Goal: Task Accomplishment & Management: Complete application form

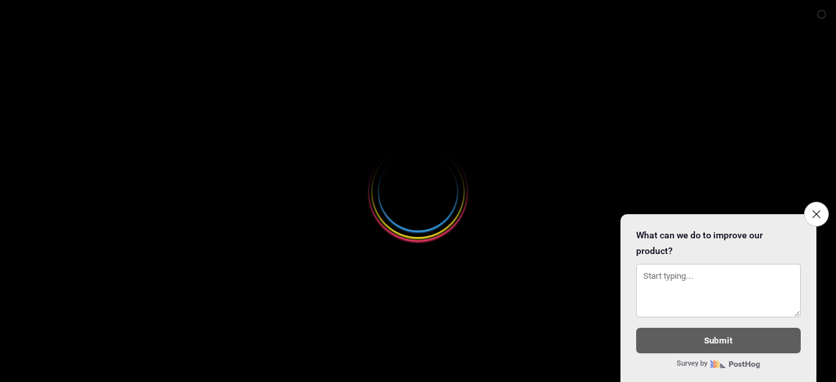
select select
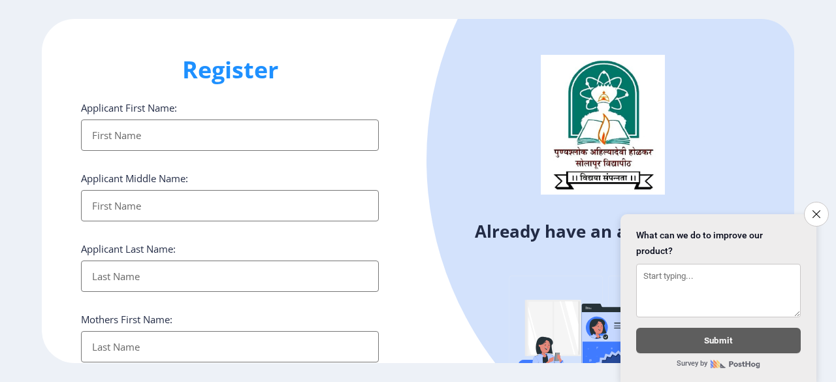
click at [201, 123] on input "Applicant First Name:" at bounding box center [230, 134] width 298 height 31
click at [819, 210] on icon "Close survey" at bounding box center [816, 214] width 8 height 8
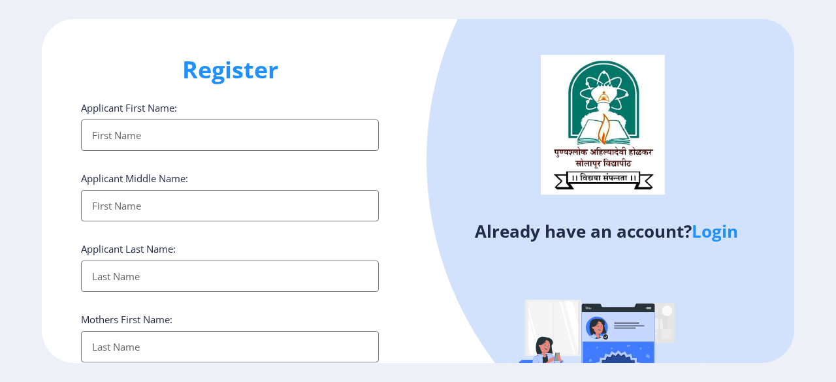
click at [276, 140] on input "Applicant First Name:" at bounding box center [230, 134] width 298 height 31
type input "Atul"
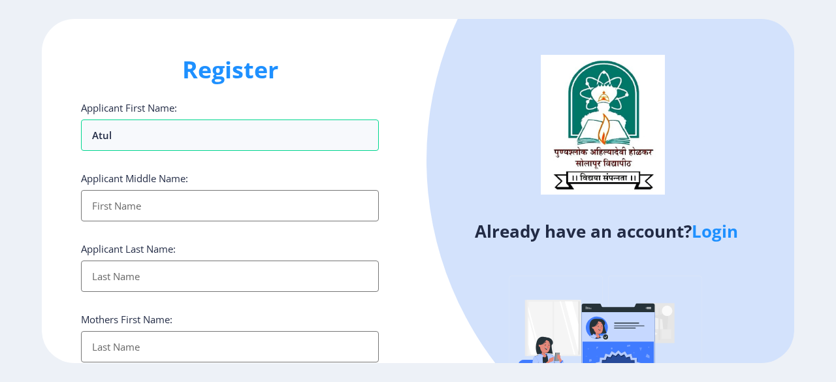
click at [177, 201] on input "Applicant First Name:" at bounding box center [230, 205] width 298 height 31
type input "Shivaji"
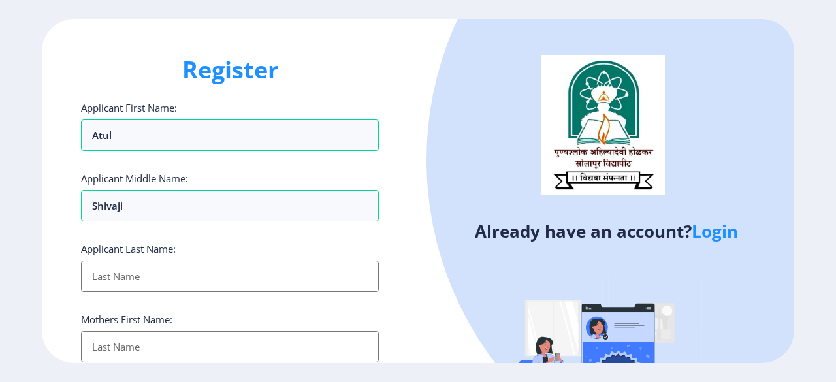
click at [162, 270] on input "Applicant First Name:" at bounding box center [230, 276] width 298 height 31
type input "[PERSON_NAME]"
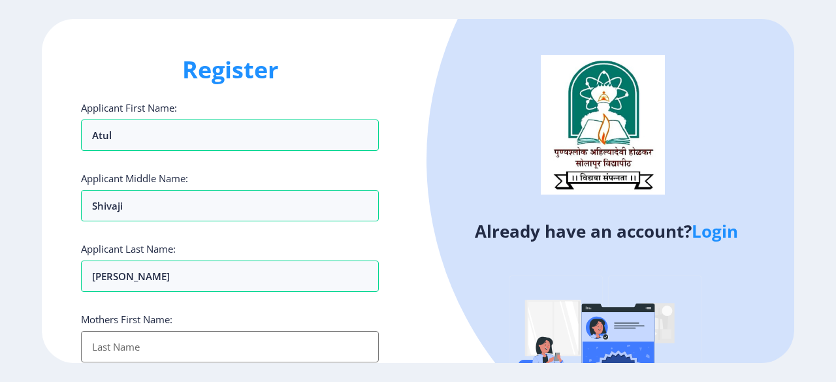
click at [151, 346] on input "Applicant First Name:" at bounding box center [230, 346] width 298 height 31
type input "[PERSON_NAME]"
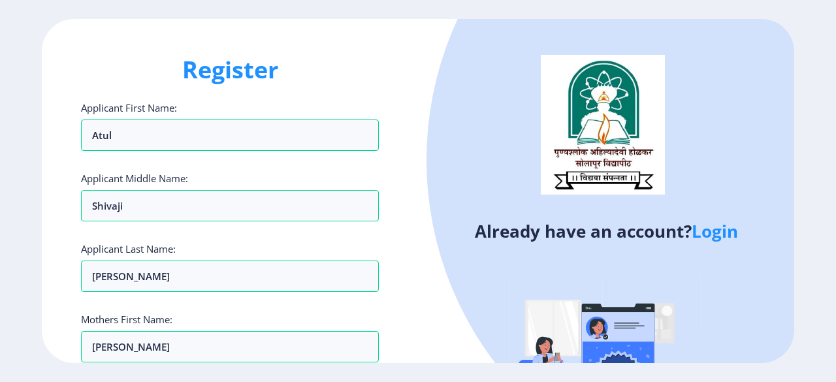
click at [828, 93] on ngx-register "Register Applicant First Name: [PERSON_NAME] Applicant Middle Name: [PERSON_NAM…" at bounding box center [418, 191] width 836 height 344
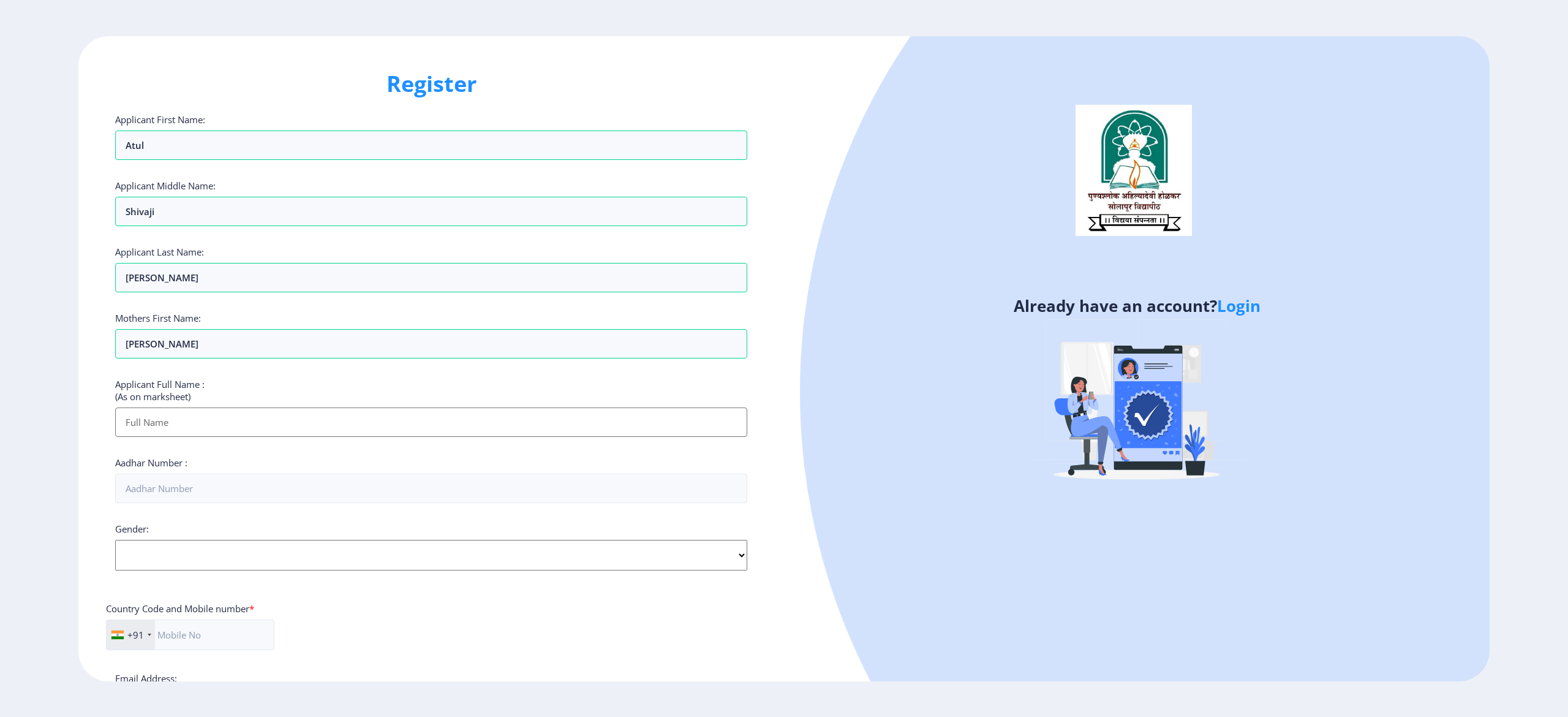
drag, startPoint x: 1558, startPoint y: 112, endPoint x: 1564, endPoint y: 345, distance: 233.1
click at [784, 345] on ngx-register "Register Applicant First Name: [PERSON_NAME] Applicant Middle Name: [PERSON_NAM…" at bounding box center [784, 359] width 1568 height 646
click at [321, 358] on input "Applicant First Name:" at bounding box center [432, 421] width 632 height 29
type input "[PERSON_NAME] SHIVAJI"
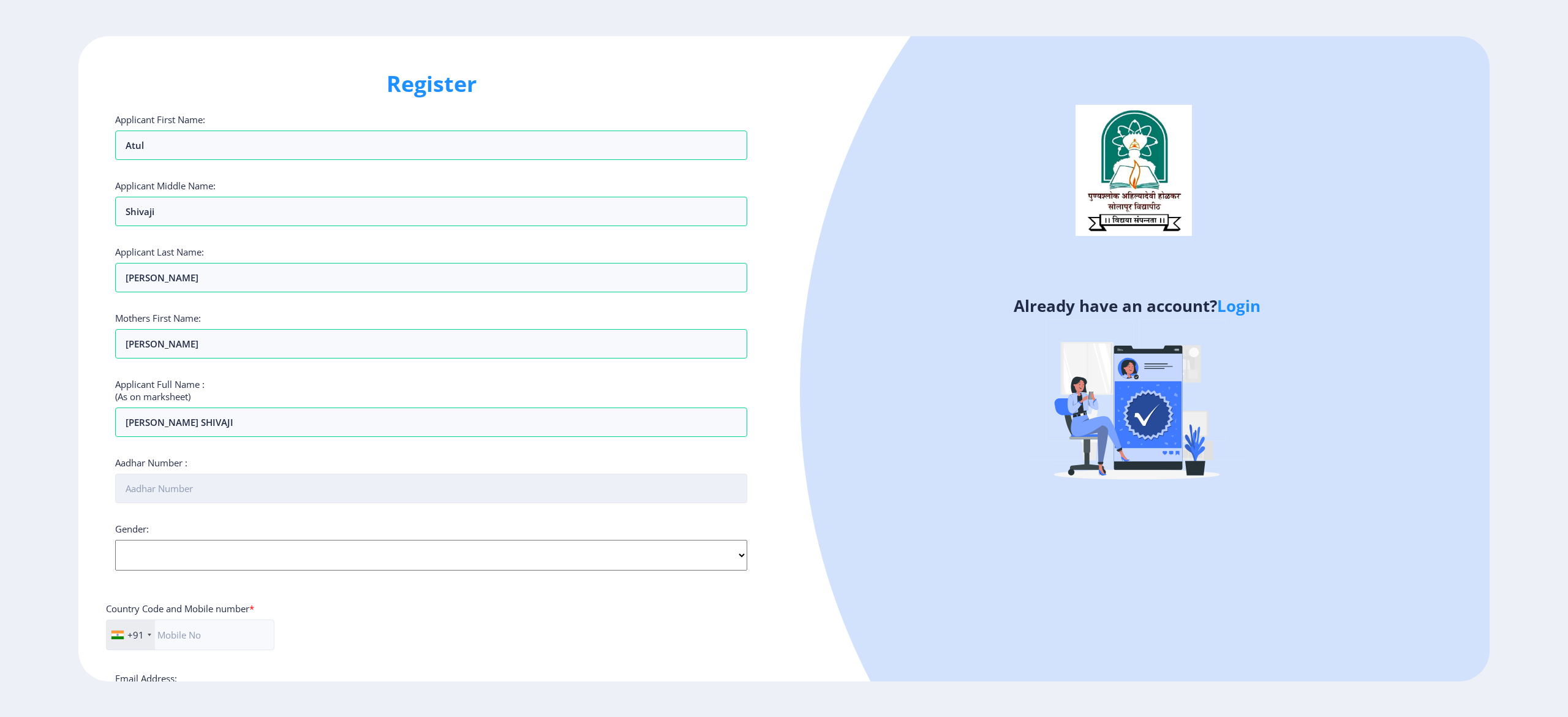
click at [229, 358] on input "Aadhar Number :" at bounding box center [432, 488] width 632 height 29
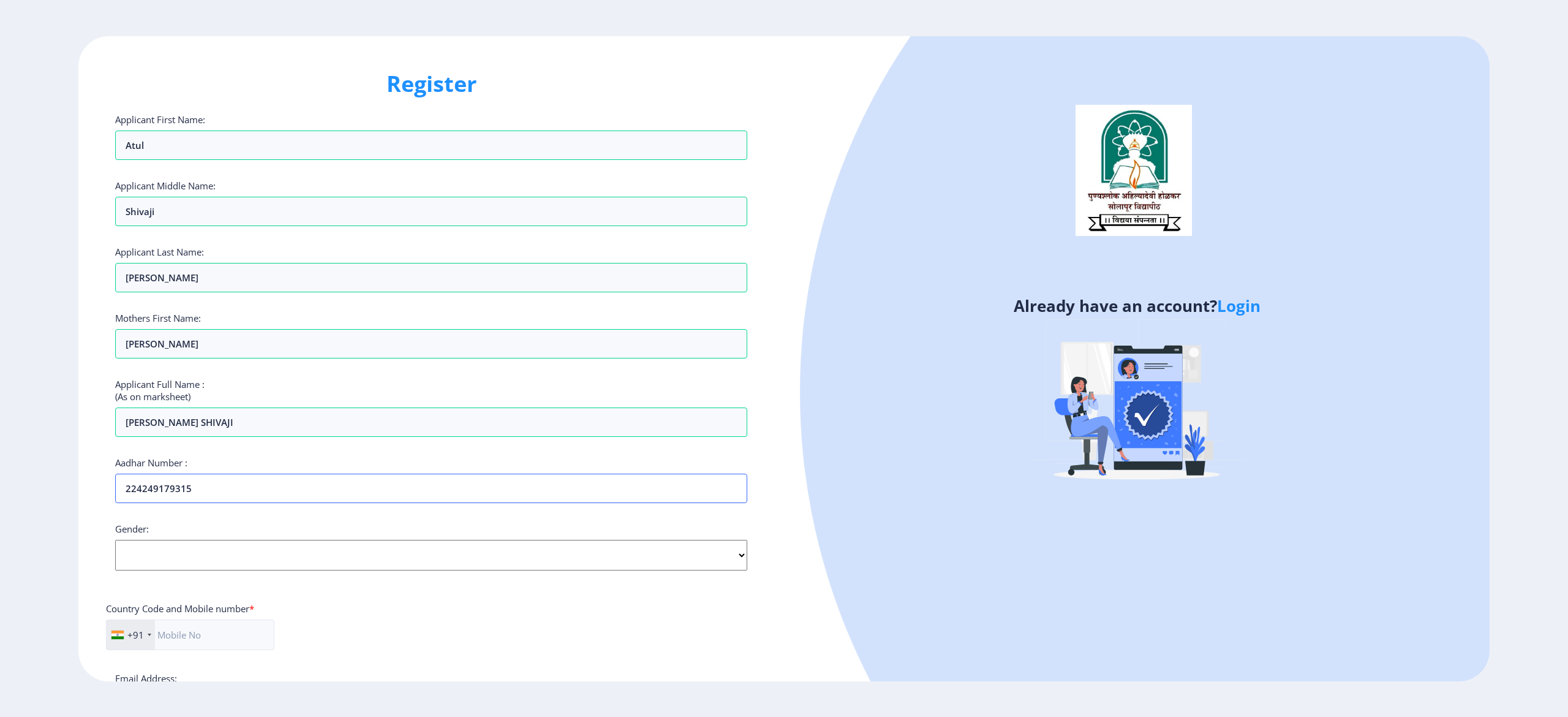
type input "224249179315"
click at [736, 358] on select "Select Gender [DEMOGRAPHIC_DATA] [DEMOGRAPHIC_DATA] Other" at bounding box center [432, 555] width 632 height 31
select select "[DEMOGRAPHIC_DATA]"
click at [115, 358] on select "Select Gender [DEMOGRAPHIC_DATA] [DEMOGRAPHIC_DATA] Other" at bounding box center [432, 555] width 632 height 31
click at [213, 358] on input "text" at bounding box center [190, 634] width 169 height 31
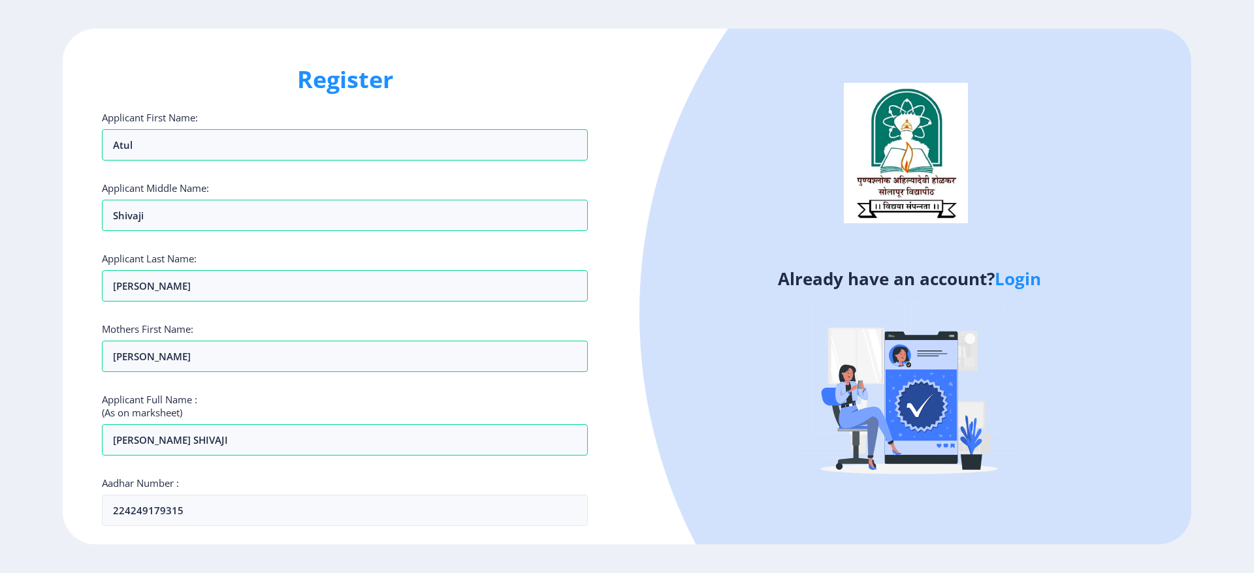
type input "9158169870"
drag, startPoint x: 1253, startPoint y: 166, endPoint x: 1253, endPoint y: 294, distance: 128.0
click at [835, 294] on ngx-register "Register Applicant First Name: [PERSON_NAME] Applicant Middle Name: [PERSON_NAM…" at bounding box center [627, 287] width 1254 height 516
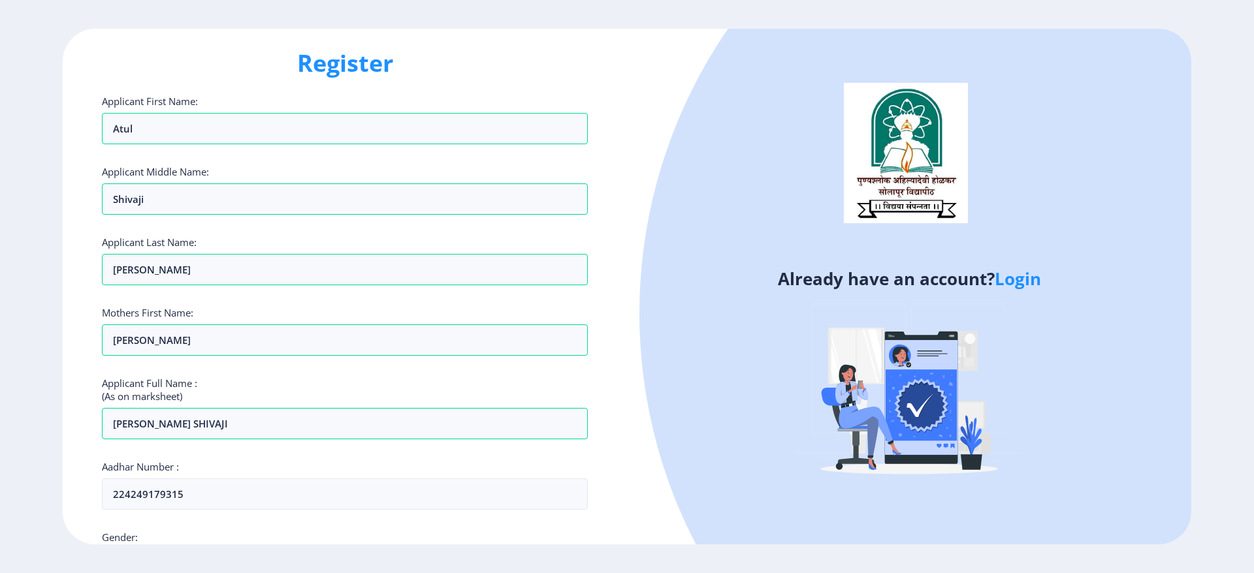
click at [601, 381] on div "Register Applicant First Name: [PERSON_NAME] Applicant Middle Name: [PERSON_NAM…" at bounding box center [345, 287] width 564 height 516
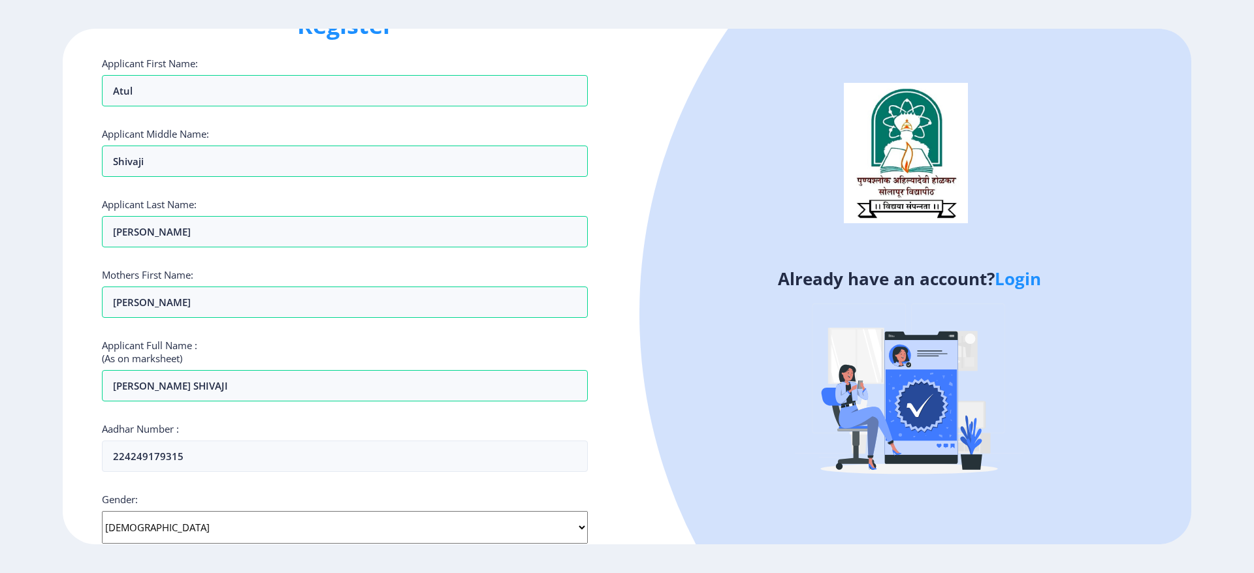
select select "[DEMOGRAPHIC_DATA]"
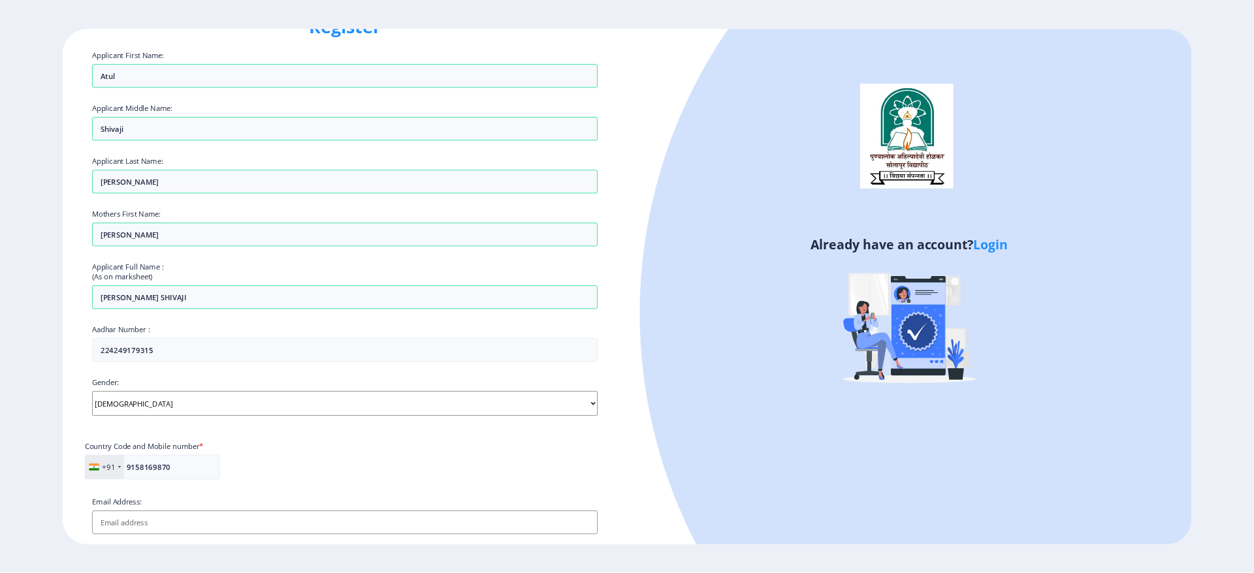
scroll to position [0, 0]
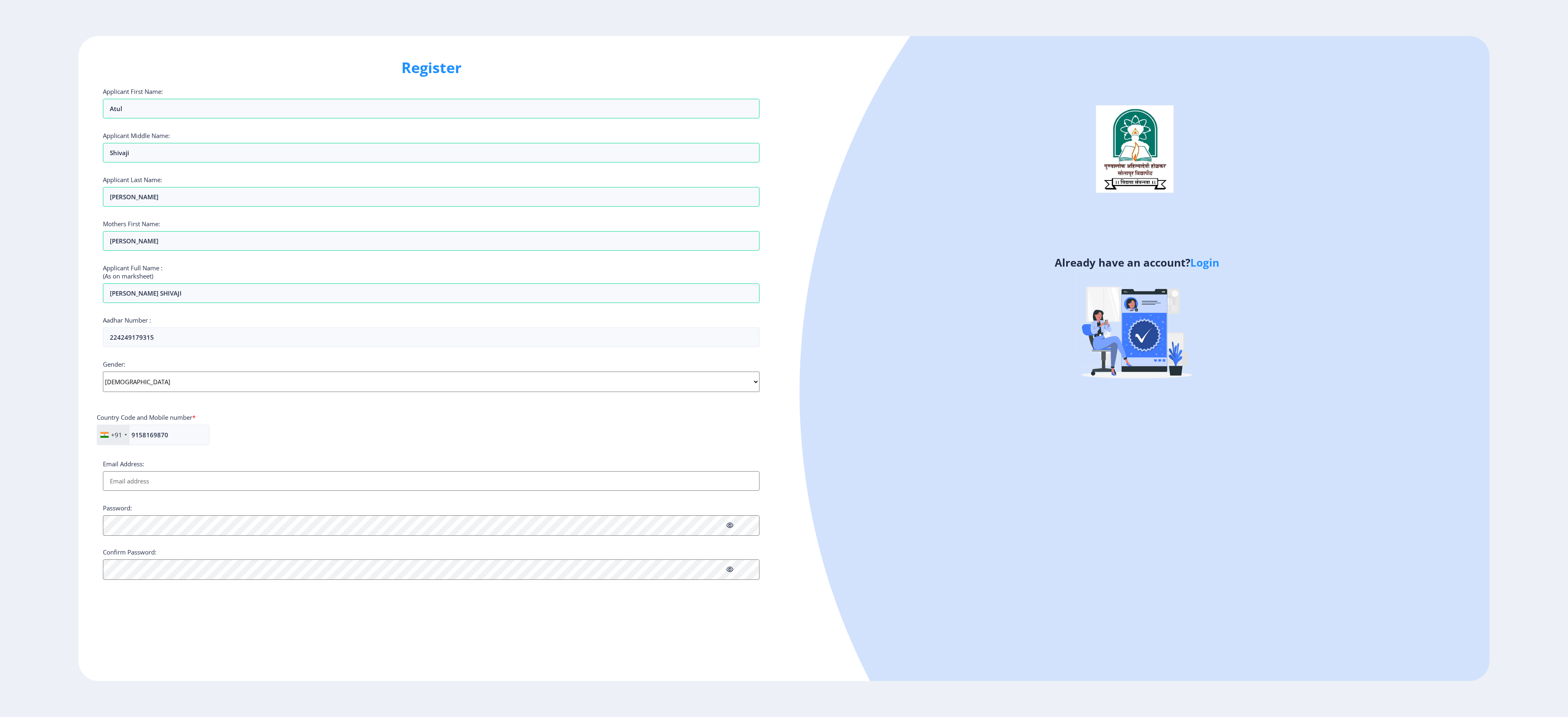
click at [522, 238] on input "Email Address:" at bounding box center [432, 480] width 657 height 19
type input "A"
type input "[EMAIL_ADDRESS][DOMAIN_NAME]"
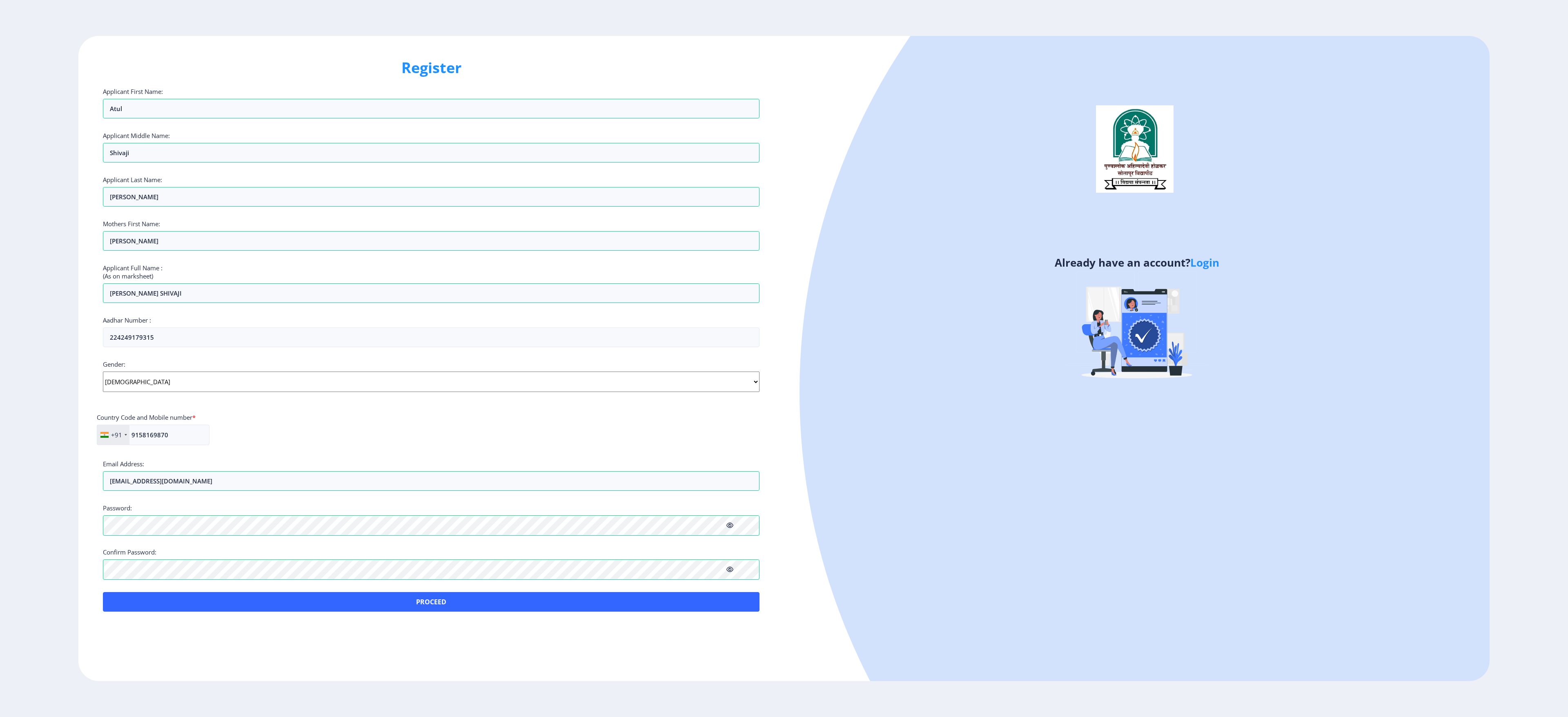
click at [118, 238] on div "Register Applicant First Name: [PERSON_NAME] Applicant Middle Name: [PERSON_NAM…" at bounding box center [431, 358] width 706 height 645
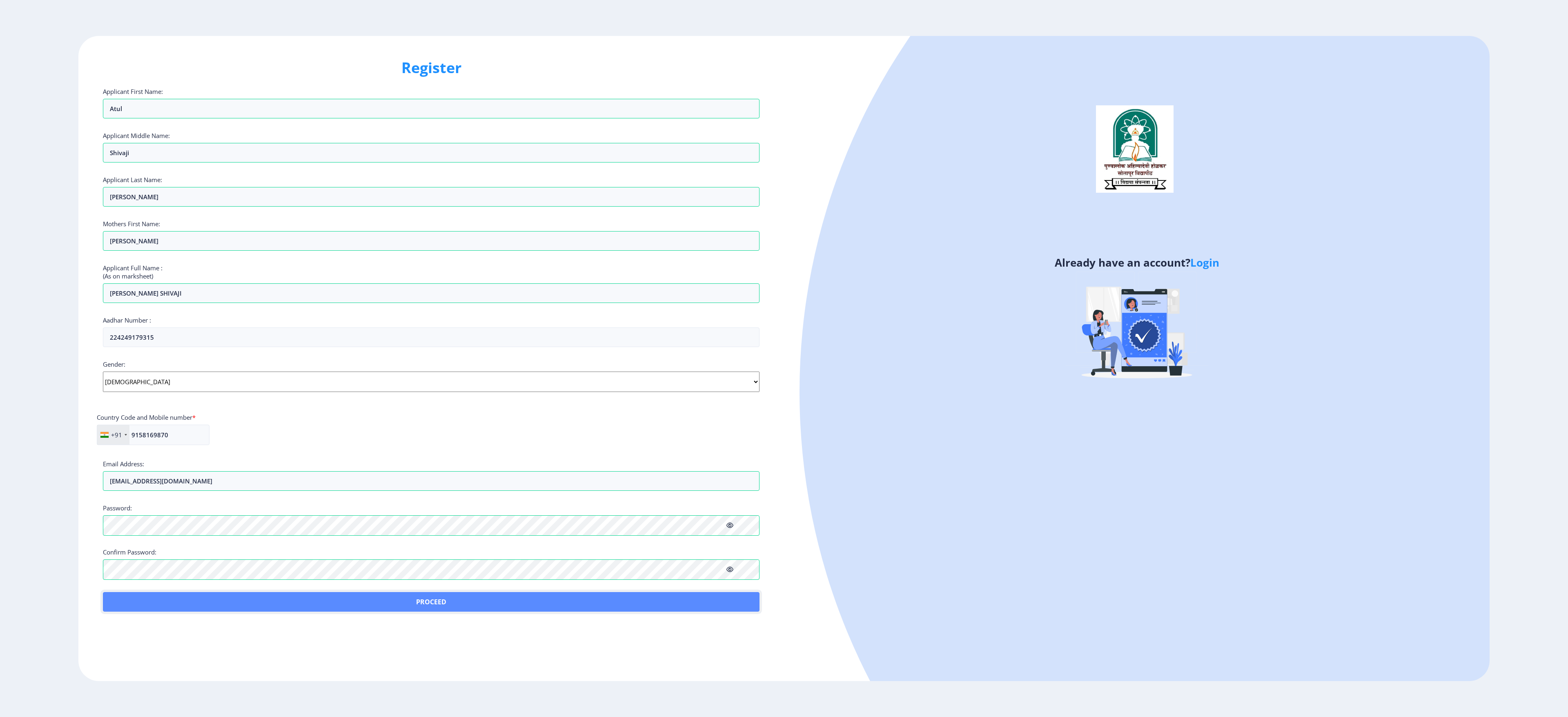
click at [393, 238] on button "Proceed" at bounding box center [432, 601] width 657 height 19
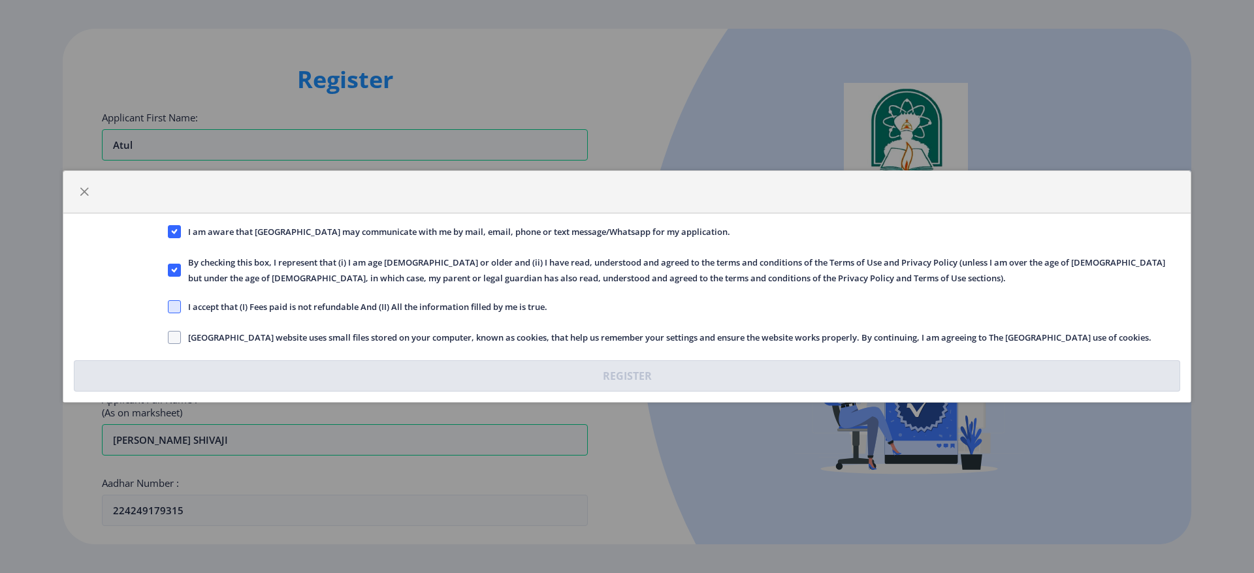
click at [169, 302] on span at bounding box center [174, 306] width 13 height 13
click at [168, 307] on input "I accept that (I) Fees paid is not refundable And (II) All the information fill…" at bounding box center [168, 307] width 1 height 1
checkbox input "true"
click at [161, 341] on div "[GEOGRAPHIC_DATA] website uses small files stored on your computer, known as co…" at bounding box center [674, 339] width 1032 height 18
click at [173, 338] on span at bounding box center [174, 337] width 13 height 13
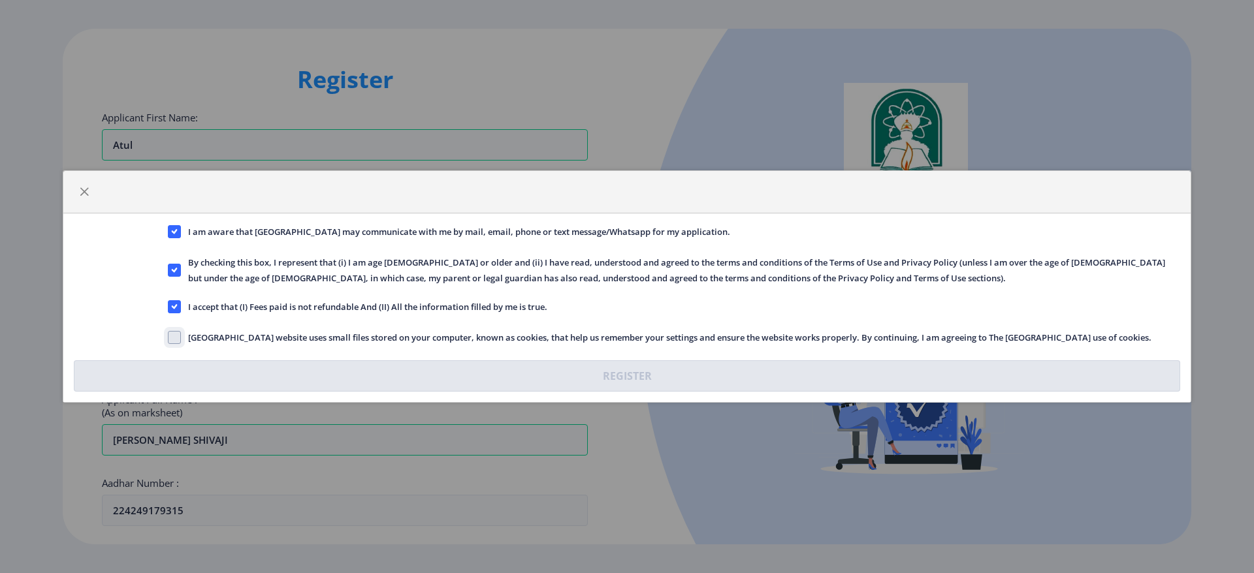
click at [168, 338] on input "[GEOGRAPHIC_DATA] website uses small files stored on your computer, known as co…" at bounding box center [168, 338] width 1 height 1
checkbox input "true"
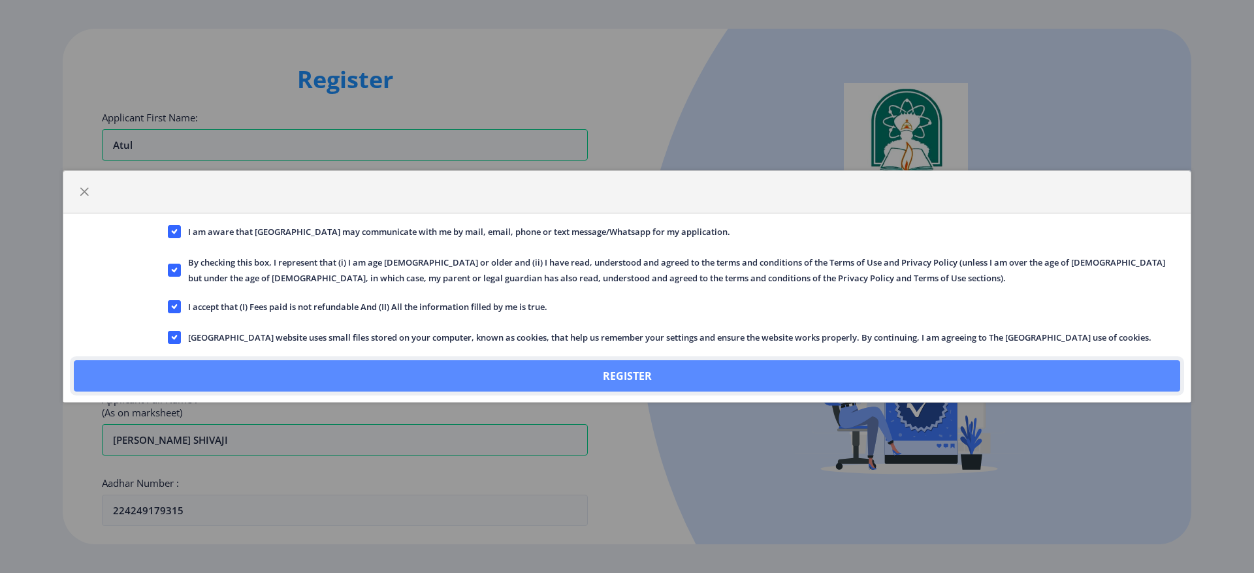
click at [519, 370] on button "Register" at bounding box center [627, 375] width 1106 height 31
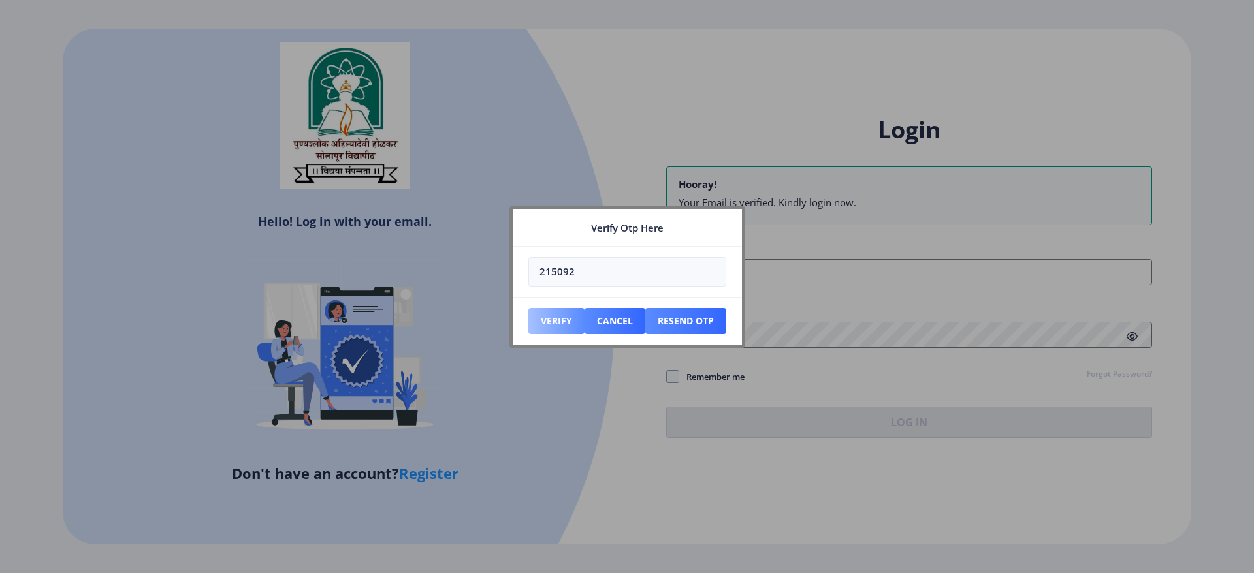
type input "215092"
click at [543, 324] on button "Verify" at bounding box center [556, 321] width 56 height 26
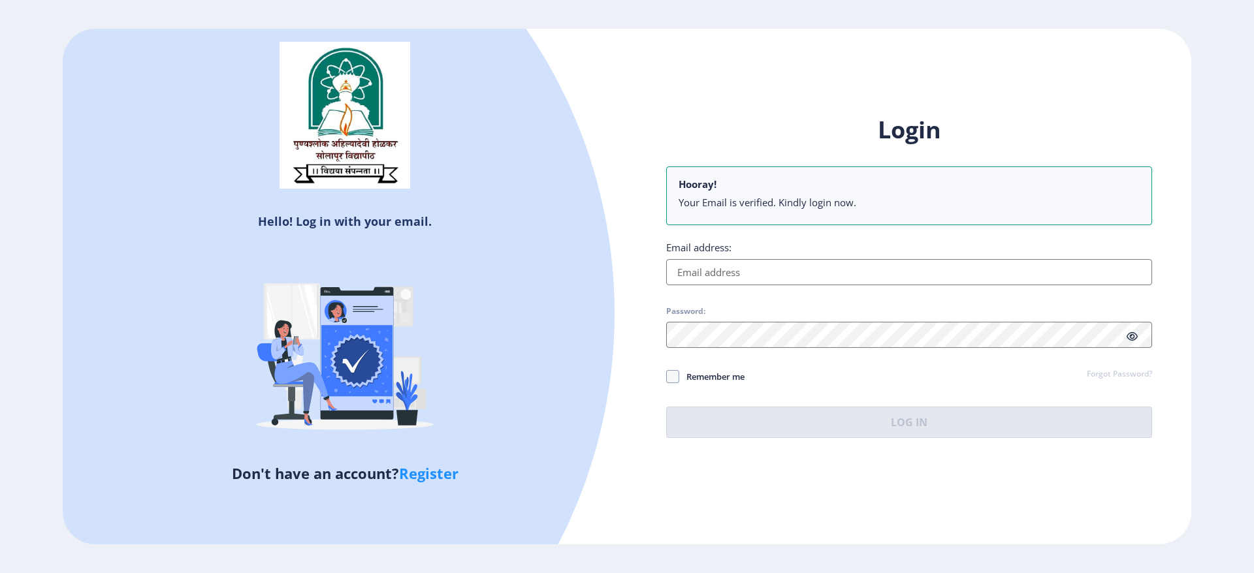
click at [733, 269] on input "Email address:" at bounding box center [909, 272] width 486 height 26
type input "[EMAIL_ADDRESS][DOMAIN_NAME]"
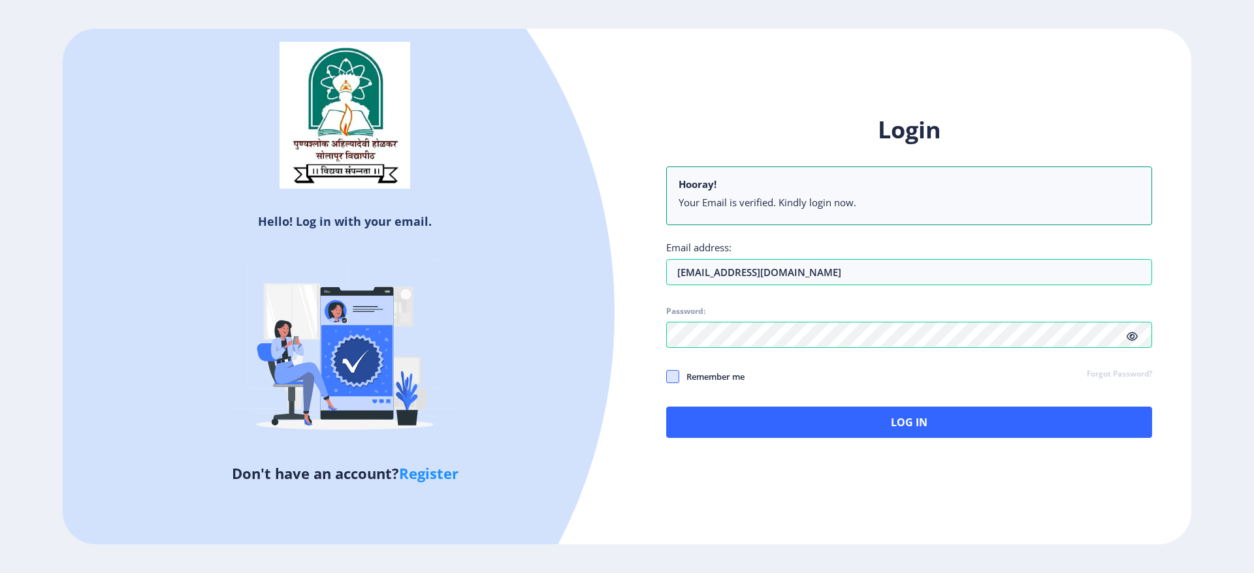
click at [675, 376] on span at bounding box center [672, 376] width 13 height 13
click at [667, 377] on input "Remember me" at bounding box center [666, 377] width 1 height 1
checkbox input "true"
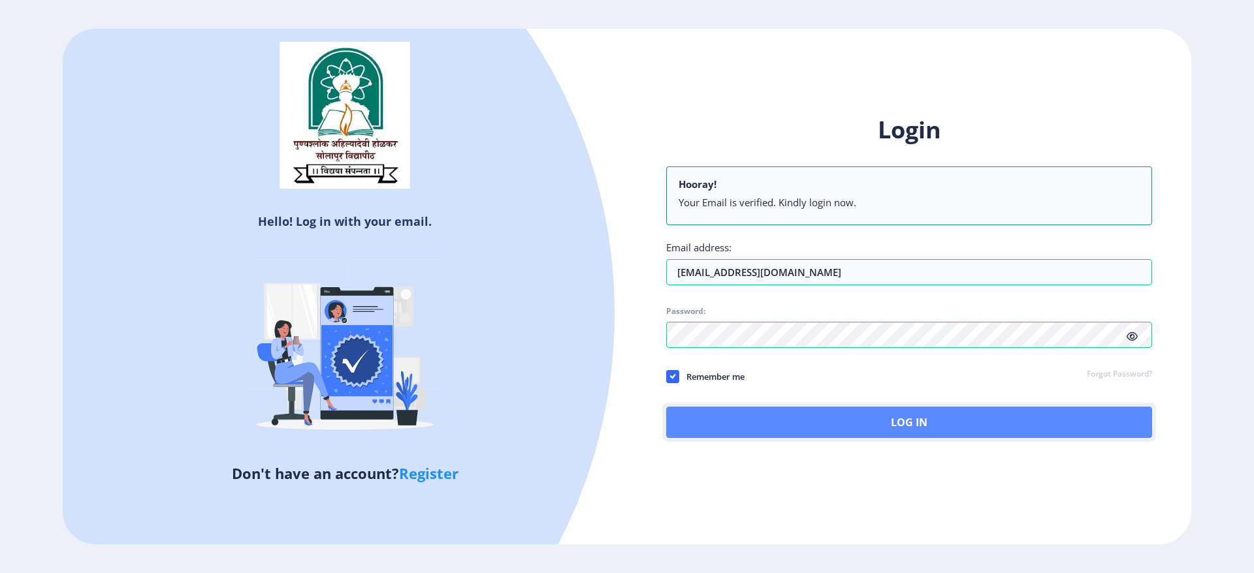
click at [835, 381] on button "Log In" at bounding box center [909, 422] width 486 height 31
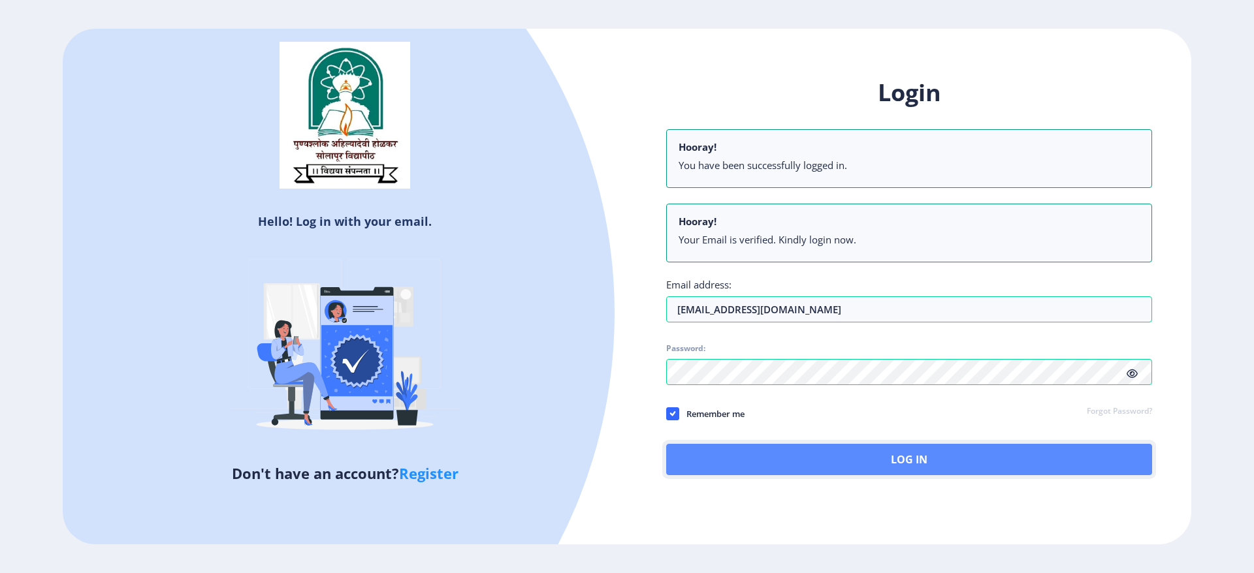
click at [835, 381] on button "Log In" at bounding box center [909, 459] width 486 height 31
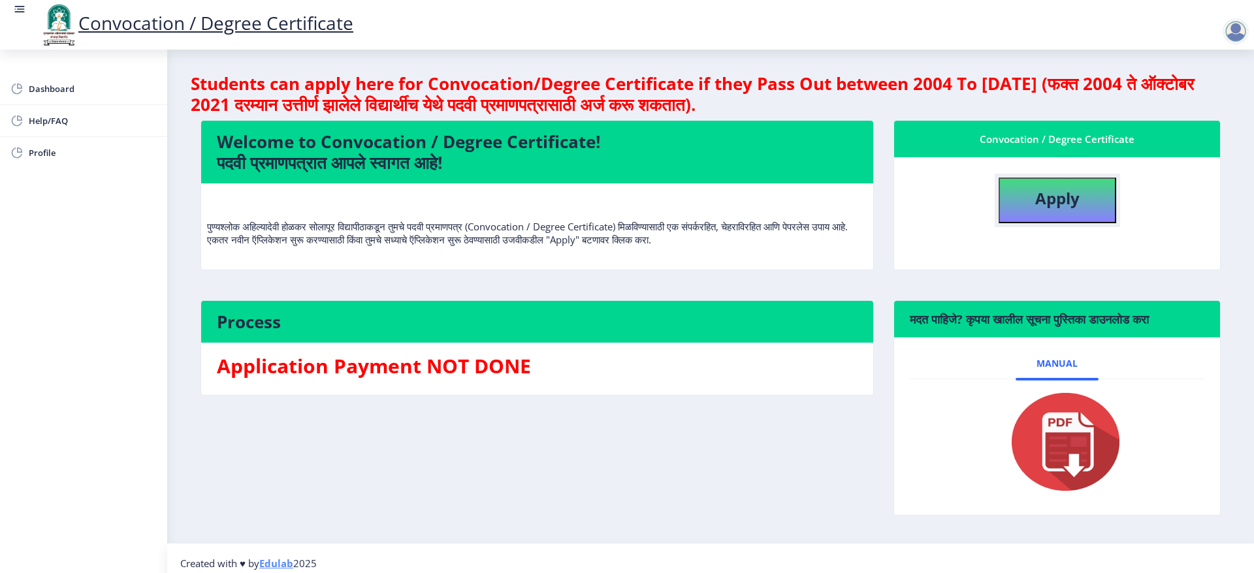
click at [835, 200] on b "Apply" at bounding box center [1057, 198] width 44 height 22
select select
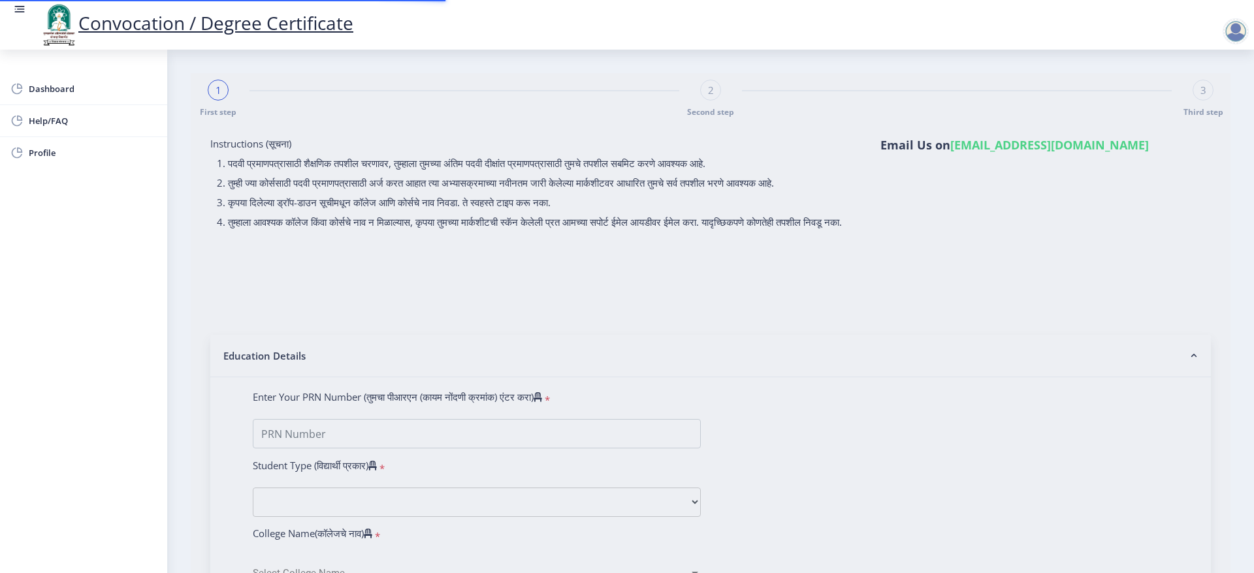
type input "[PERSON_NAME] SHIVAJI"
type input "[PERSON_NAME]"
